Goal: Task Accomplishment & Management: Complete application form

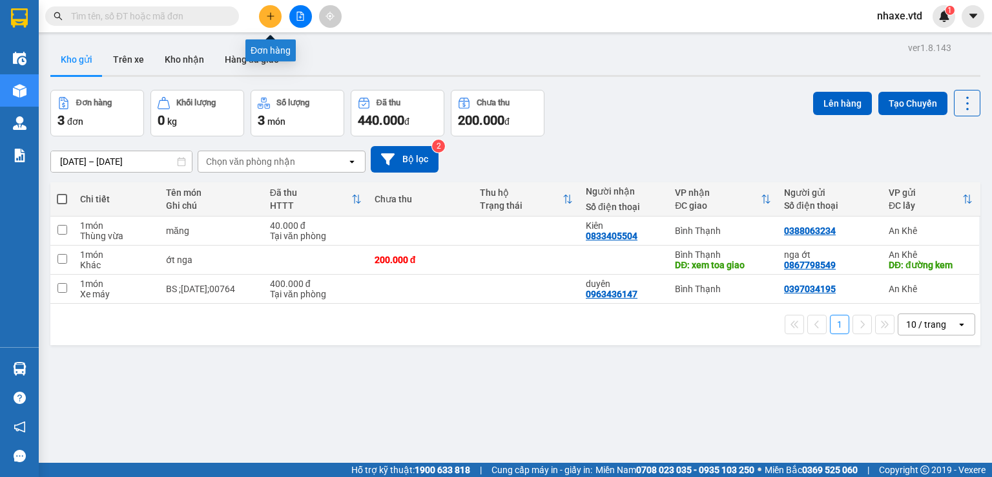
click at [274, 19] on icon "plus" at bounding box center [270, 16] width 9 height 9
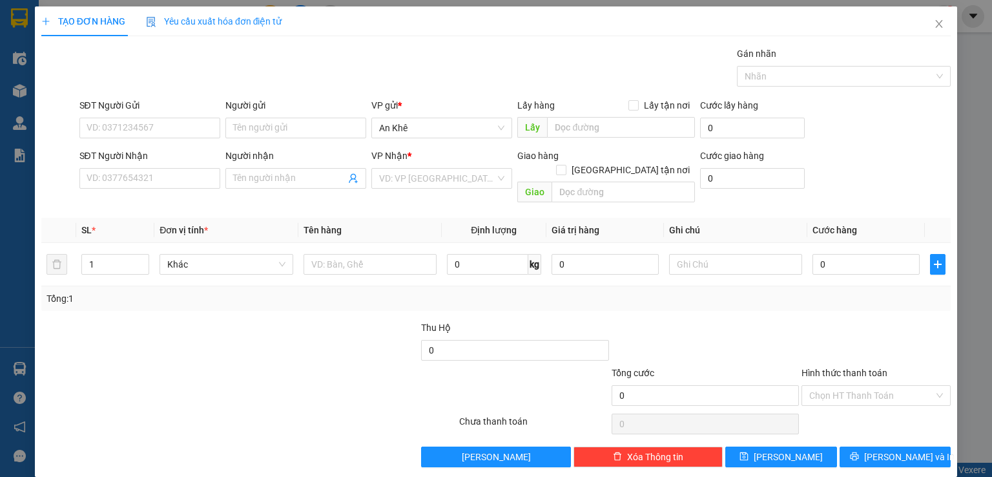
click at [151, 114] on div "SĐT Người Gửi" at bounding box center [149, 107] width 141 height 19
click at [152, 125] on input "SĐT Người Gửi" at bounding box center [149, 128] width 141 height 21
type input "0365012922"
click at [640, 127] on input "text" at bounding box center [621, 127] width 148 height 21
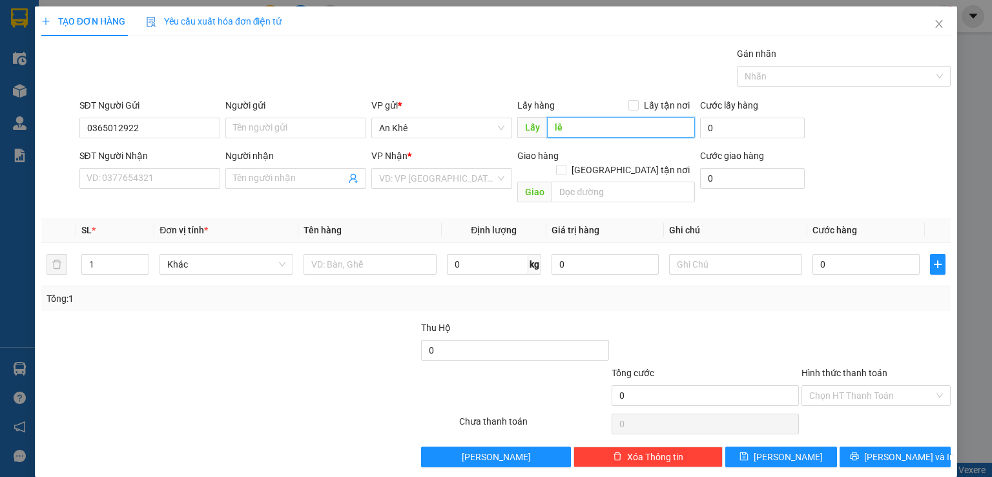
type input "l"
type input "a"
type input "ạ"
type input "a"
type input "ạ"
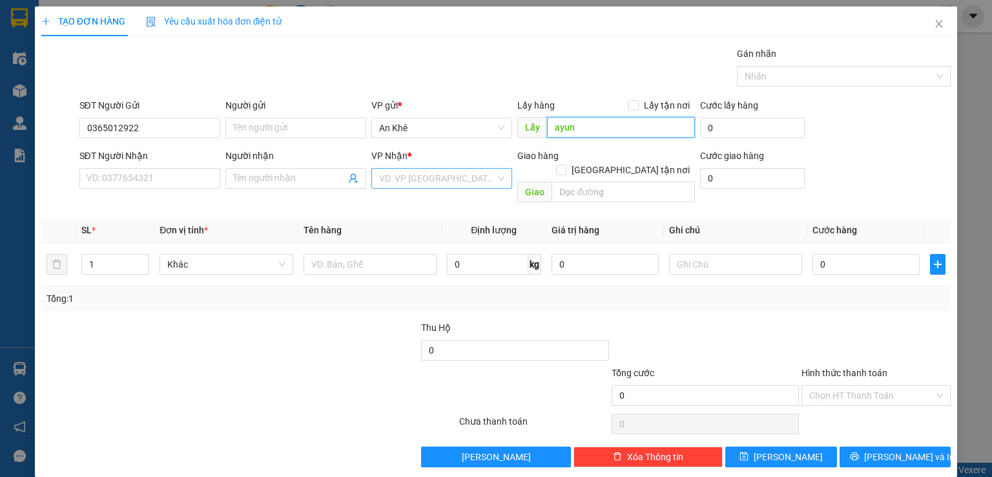
type input "ayun"
click at [424, 179] on input "search" at bounding box center [437, 178] width 116 height 19
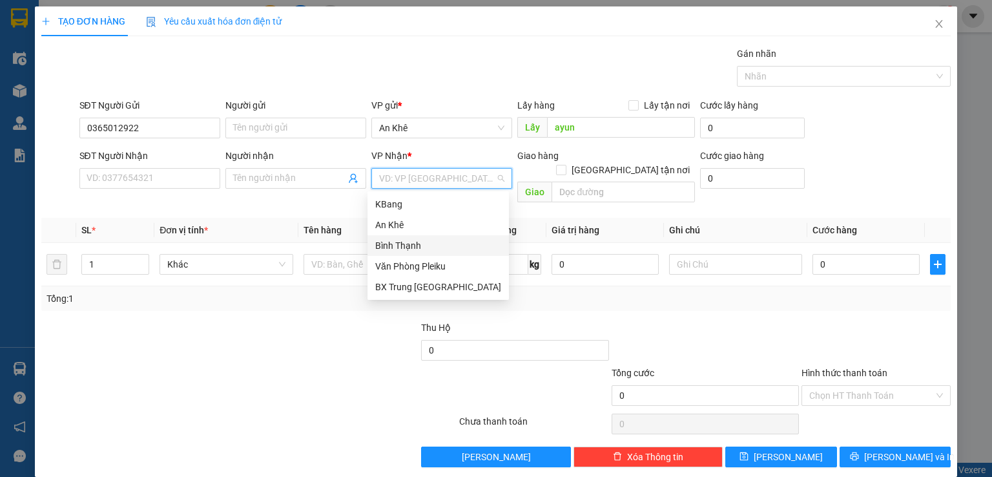
click at [420, 245] on div "Bình Thạnh" at bounding box center [438, 245] width 126 height 14
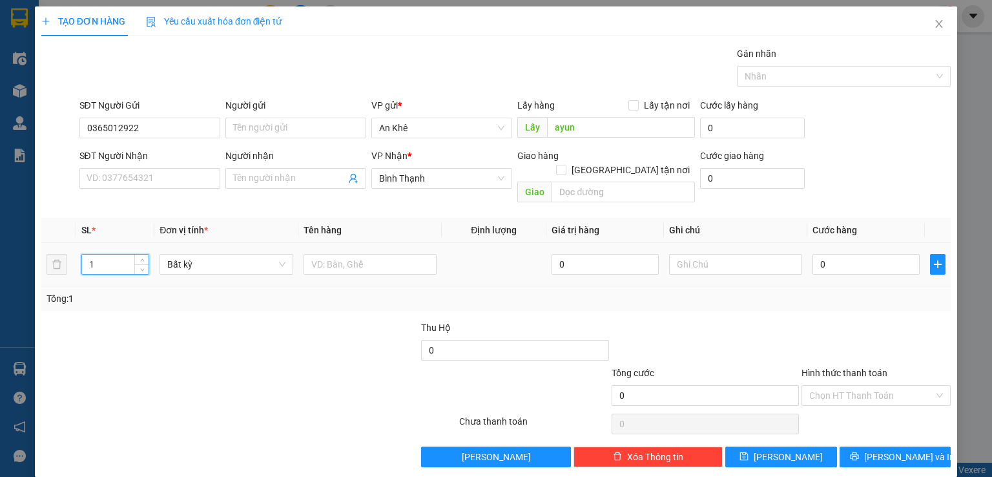
click at [100, 254] on input "1" at bounding box center [115, 263] width 67 height 19
click at [241, 254] on span "Bất kỳ" at bounding box center [226, 263] width 118 height 19
type input "2"
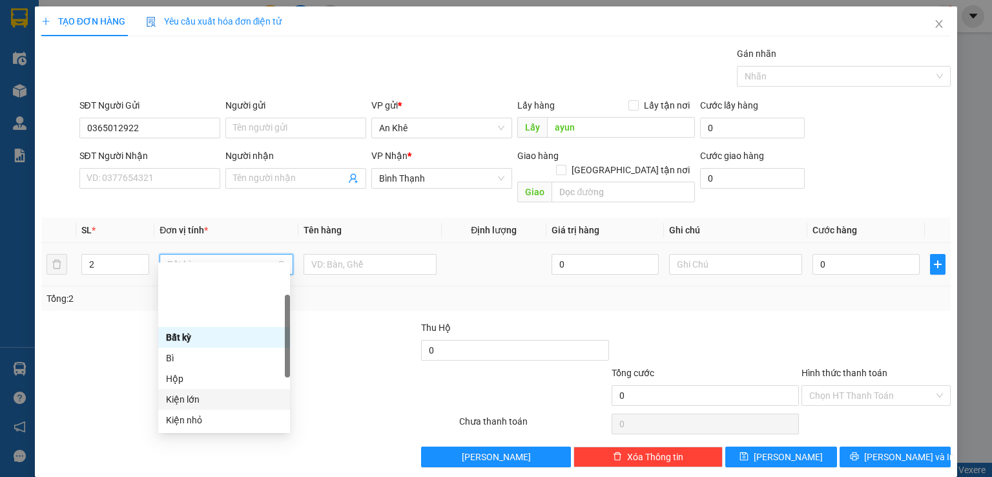
scroll to position [129, 0]
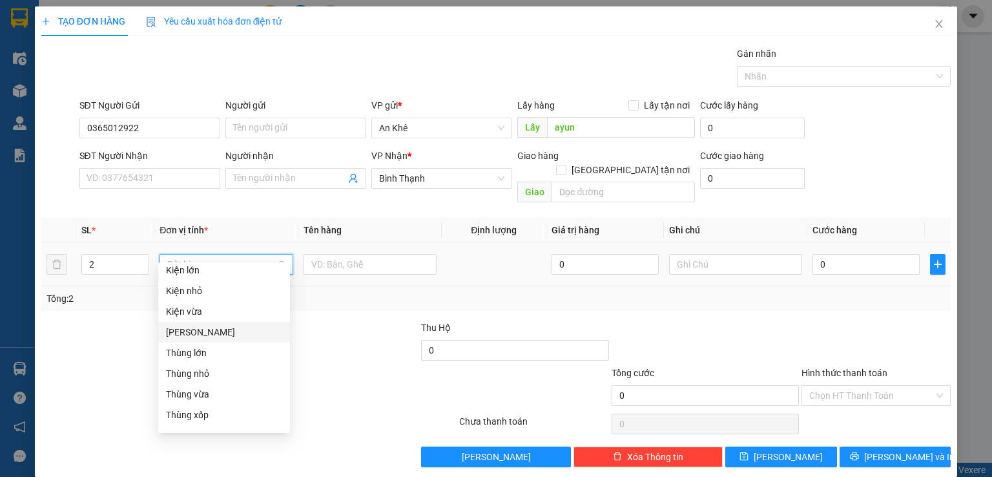
click at [190, 334] on div "[PERSON_NAME]" at bounding box center [224, 332] width 116 height 14
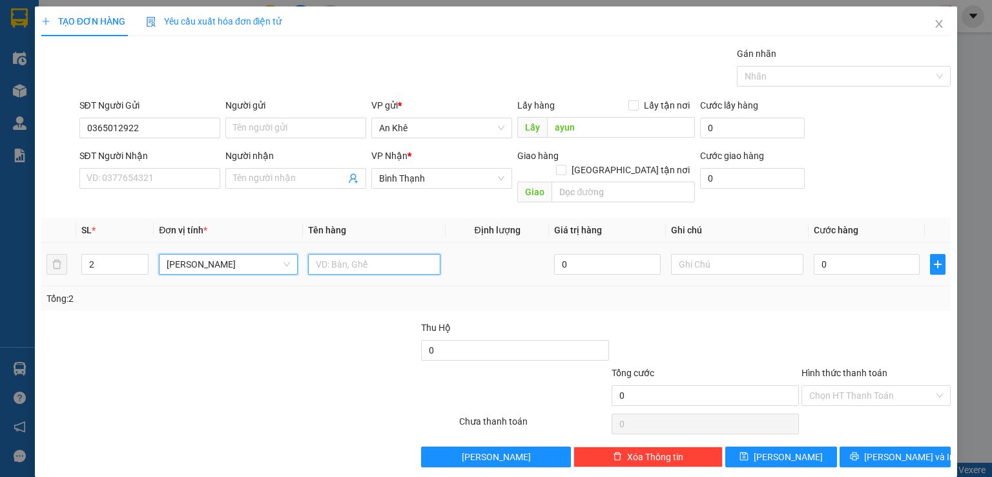
click at [367, 254] on input "text" at bounding box center [374, 264] width 132 height 21
type input "1 th 1 túm gạo"
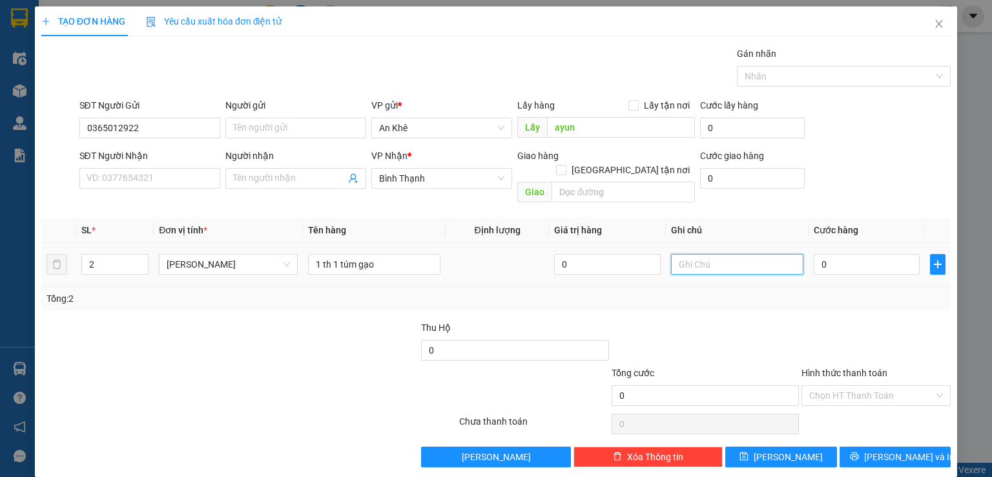
click at [746, 254] on input "text" at bounding box center [737, 264] width 132 height 21
type input "tạm tính"
click at [846, 254] on input "0" at bounding box center [867, 264] width 107 height 21
type input "1"
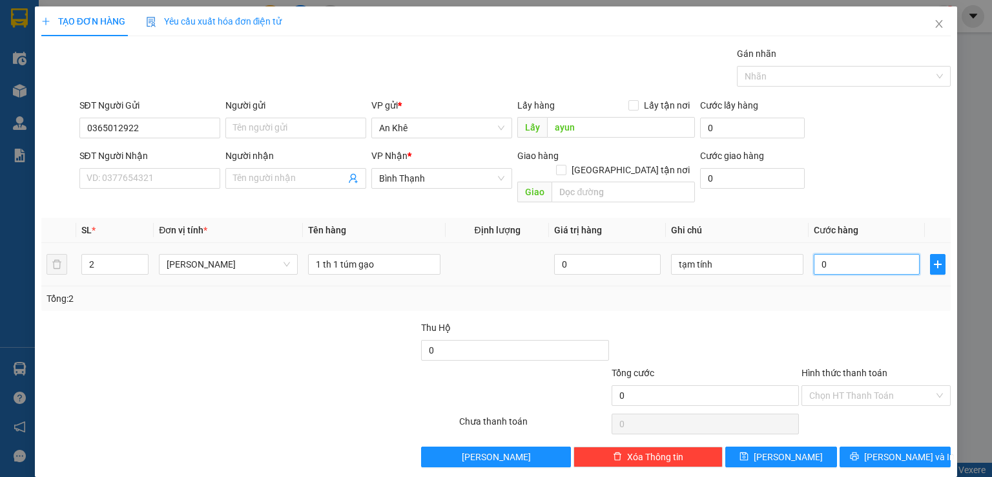
type input "1"
type input "12"
type input "120"
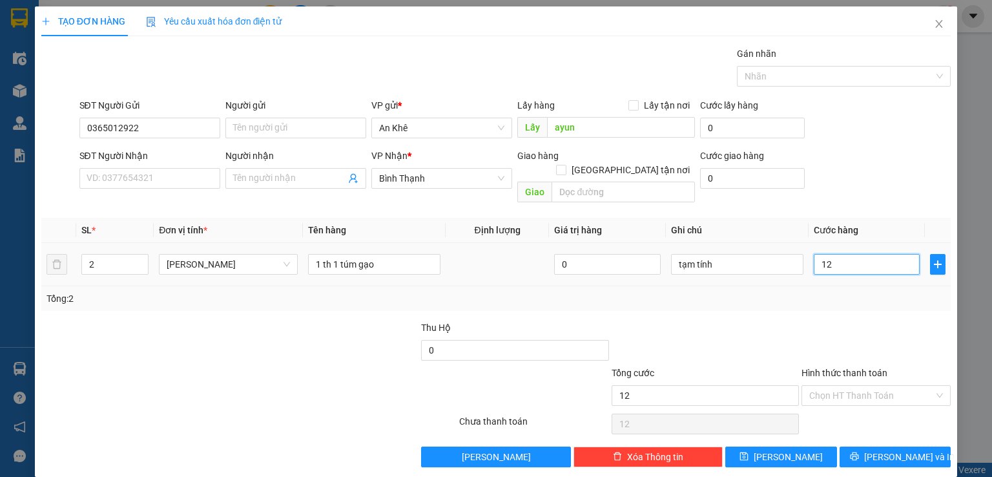
type input "120"
type input "1.200"
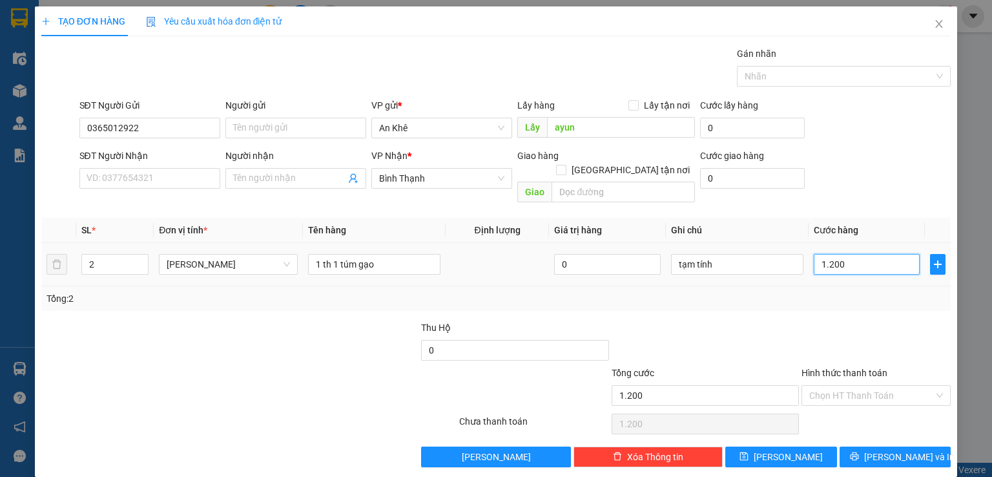
type input "12.000"
type input "120.000"
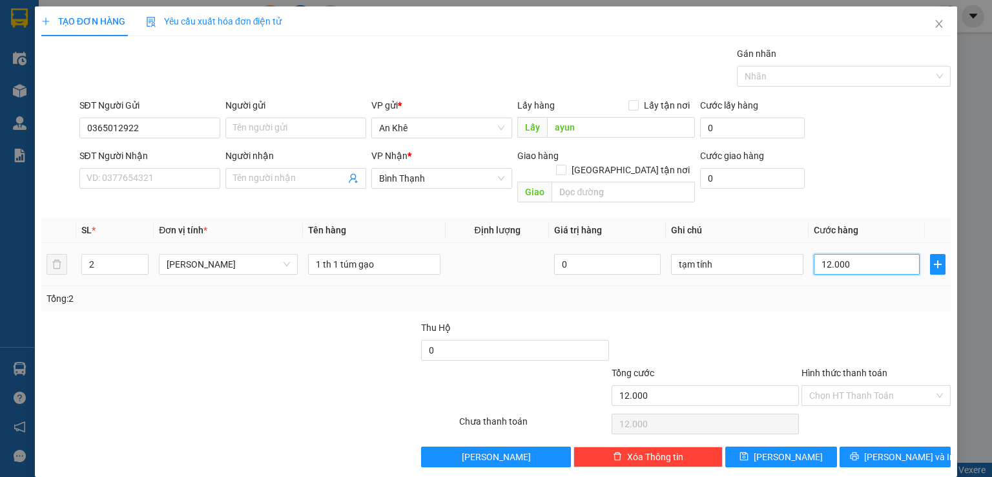
type input "120.000"
click at [790, 446] on button "[PERSON_NAME]" at bounding box center [781, 456] width 112 height 21
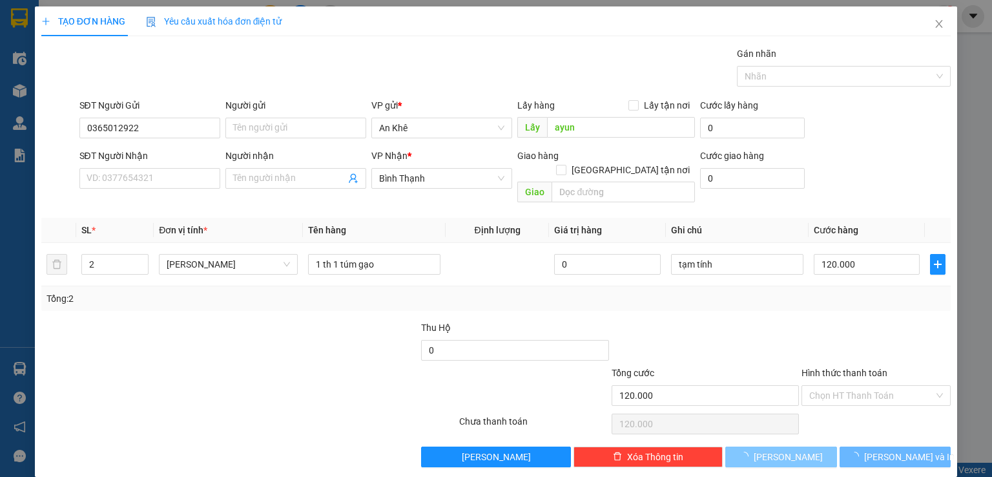
type input "1"
type input "0"
